Goal: Information Seeking & Learning: Stay updated

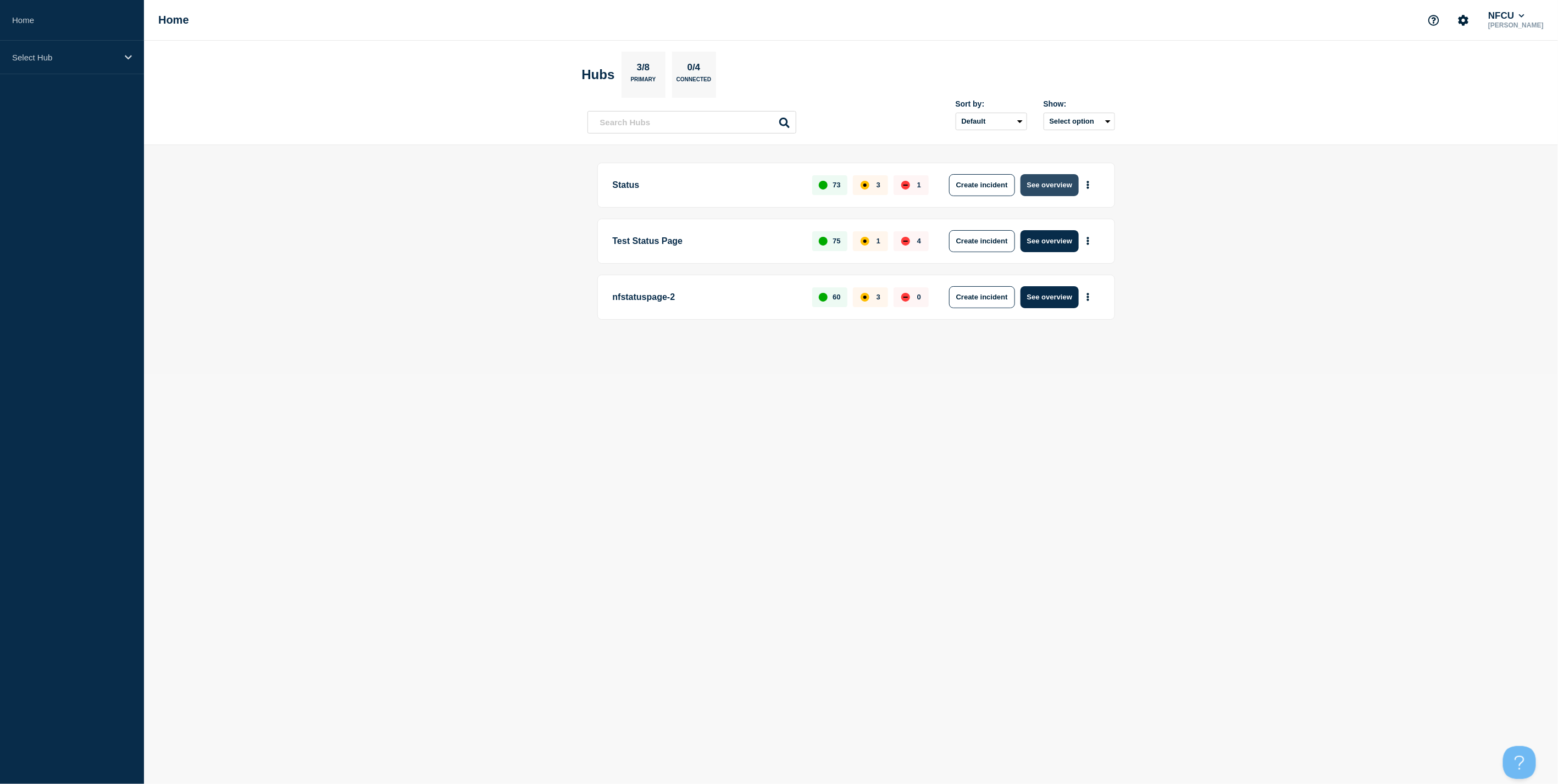
click at [1053, 184] on button "See overview" at bounding box center [1050, 185] width 58 height 22
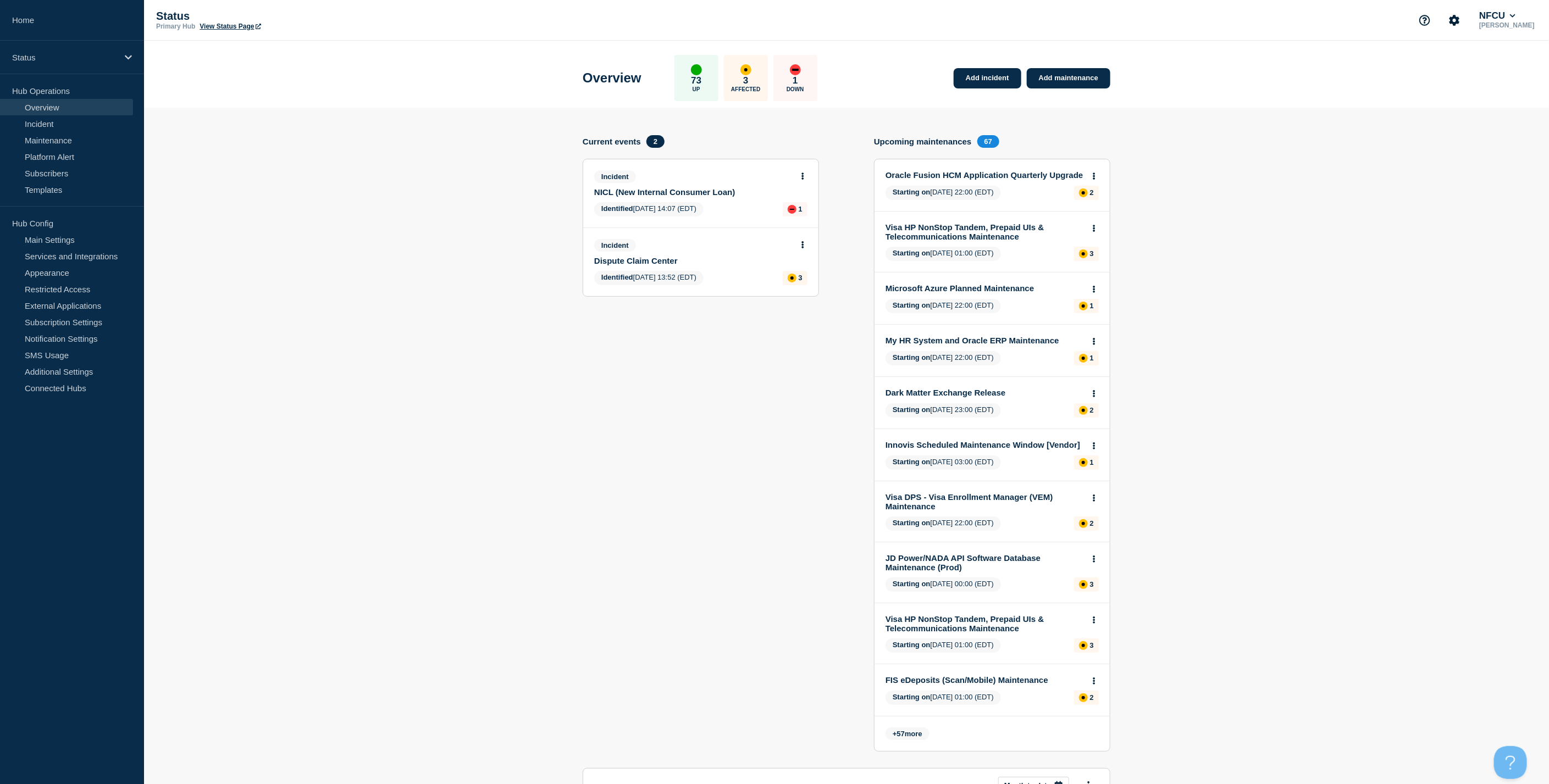
click at [701, 335] on section "Current events 2 Incident NICL (New Internal Consumer Loan) Identified 2025-08-…" at bounding box center [700, 451] width 237 height 633
click at [665, 294] on section "Current events 1 Incident Dispute Claim Center Identified 2025-08-21 13:52 (EDT…" at bounding box center [700, 451] width 237 height 633
click at [38, 122] on link "Incident" at bounding box center [67, 123] width 133 height 16
